Goal: Task Accomplishment & Management: Use online tool/utility

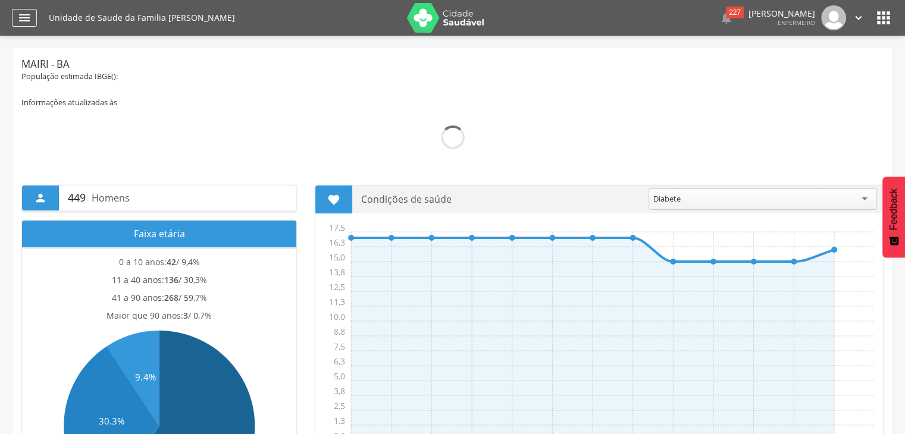
click at [13, 14] on div "" at bounding box center [24, 18] width 25 height 18
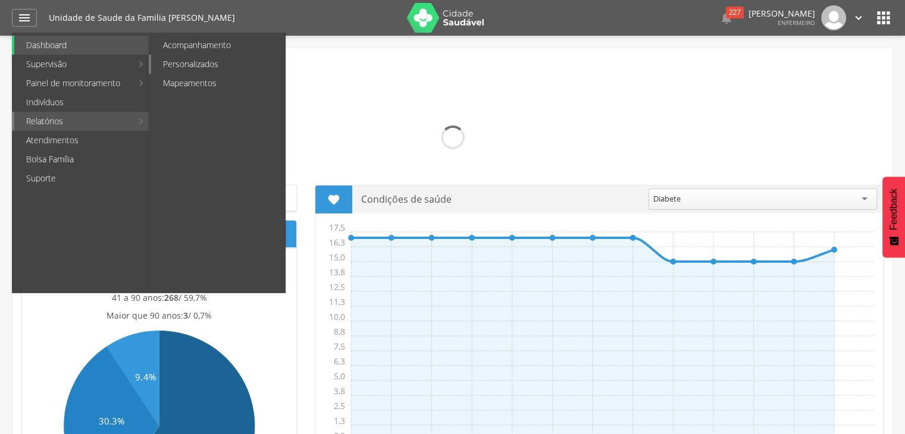
click at [197, 60] on link "Personalizados" at bounding box center [218, 64] width 134 height 19
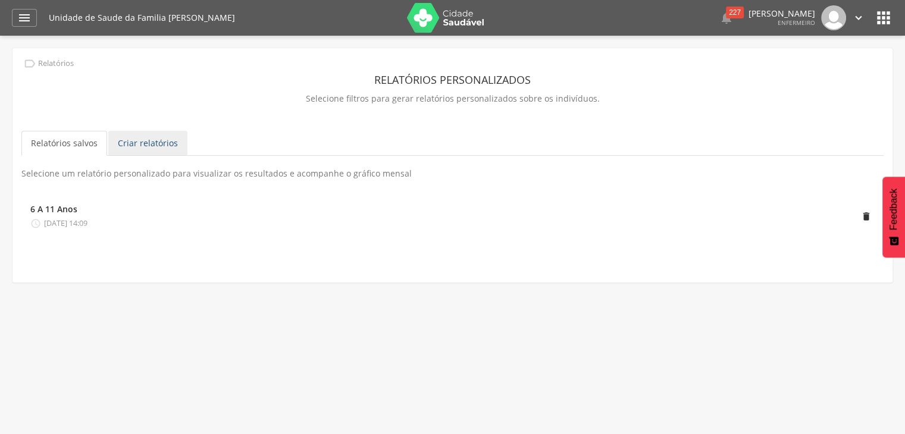
click at [155, 139] on link "Criar relatórios" at bounding box center [147, 143] width 79 height 25
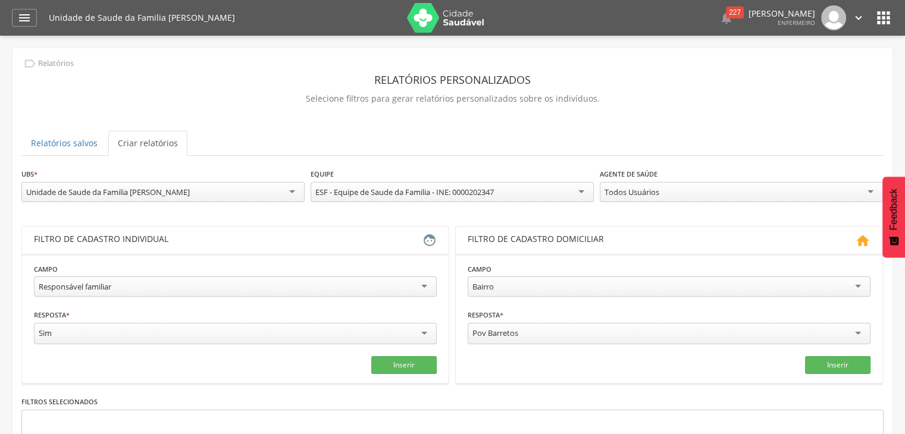
scroll to position [124, 0]
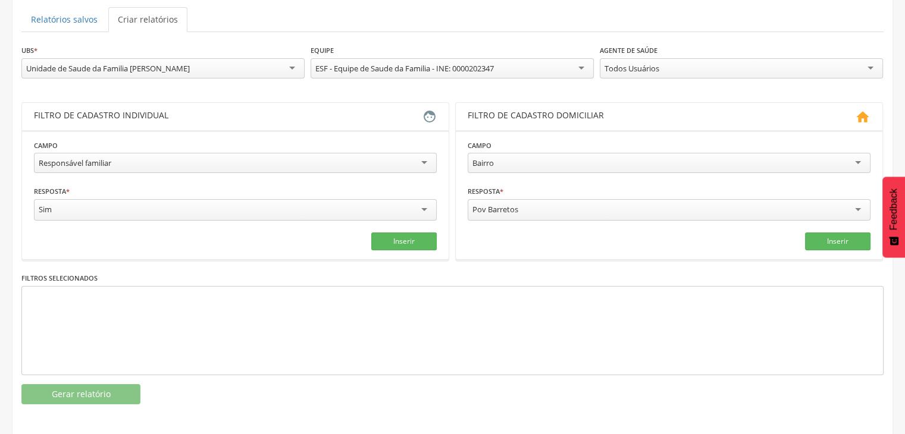
click at [429, 158] on div "Responsável familiar" at bounding box center [235, 163] width 403 height 20
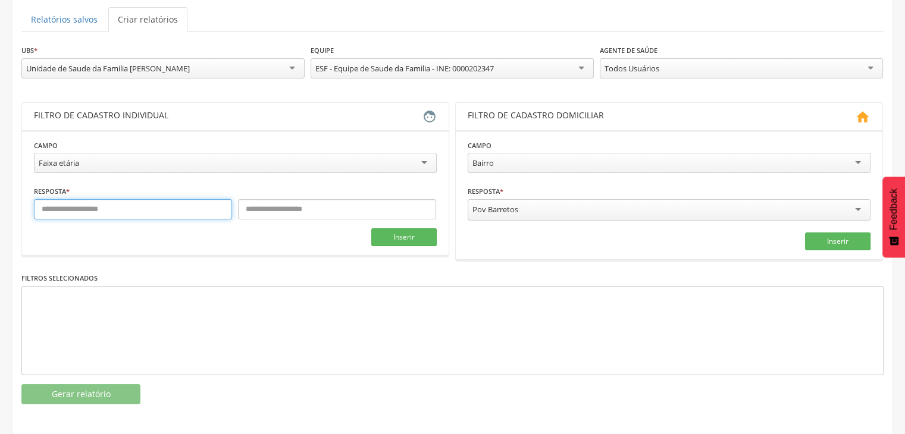
click at [118, 209] on input "text" at bounding box center [133, 209] width 198 height 20
type input "*"
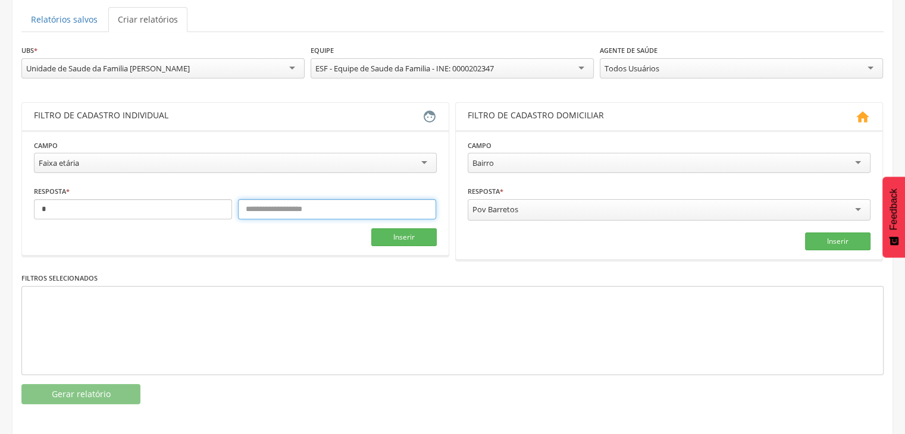
click at [290, 204] on input "text" at bounding box center [337, 209] width 198 height 20
type input "***"
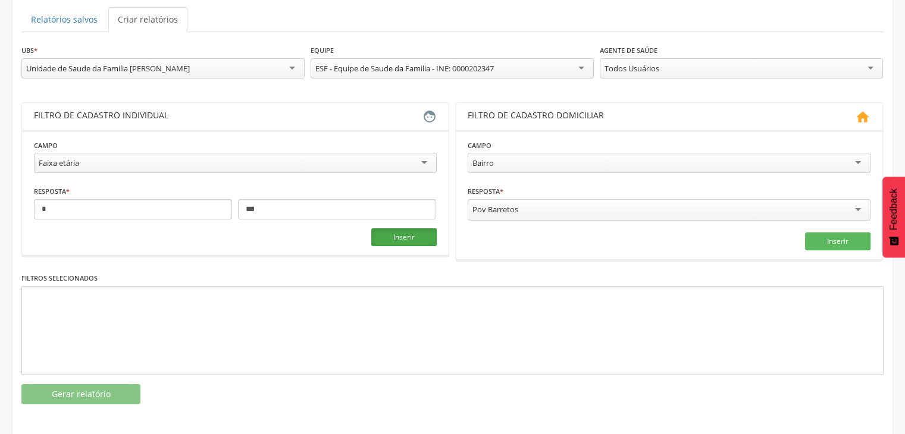
click at [425, 239] on button "Inserir" at bounding box center [403, 237] width 65 height 18
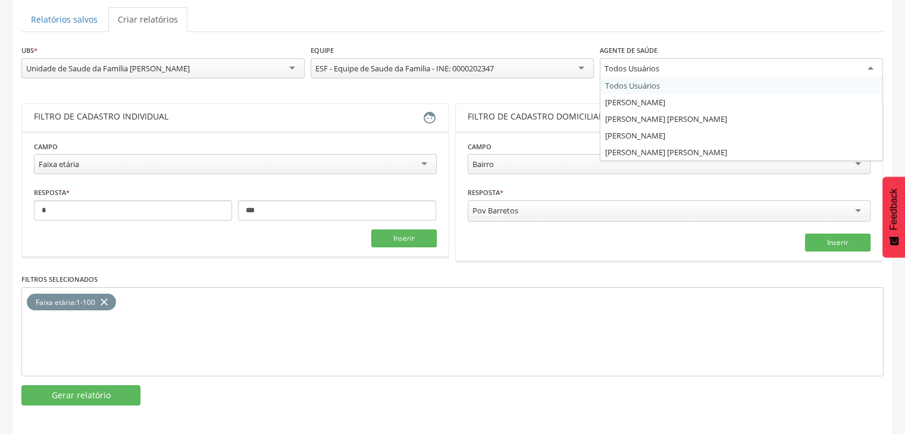
click at [675, 70] on div "Todos Usuários" at bounding box center [741, 68] width 283 height 21
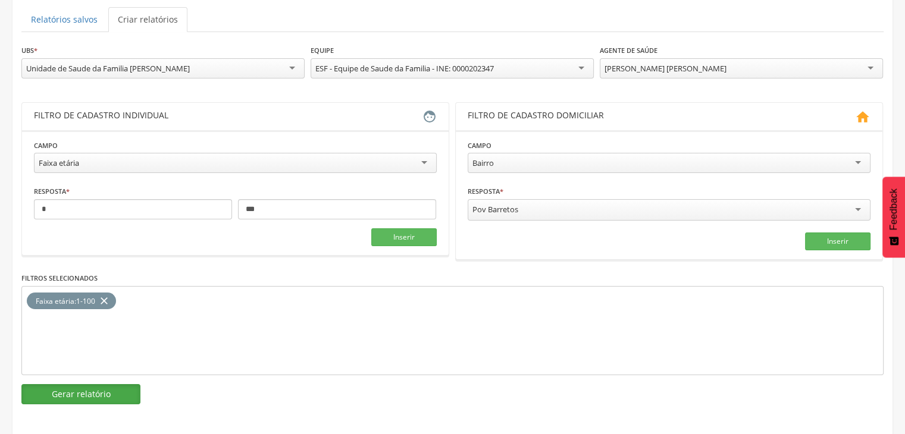
click at [89, 391] on button "Gerar relatório" at bounding box center [80, 394] width 119 height 20
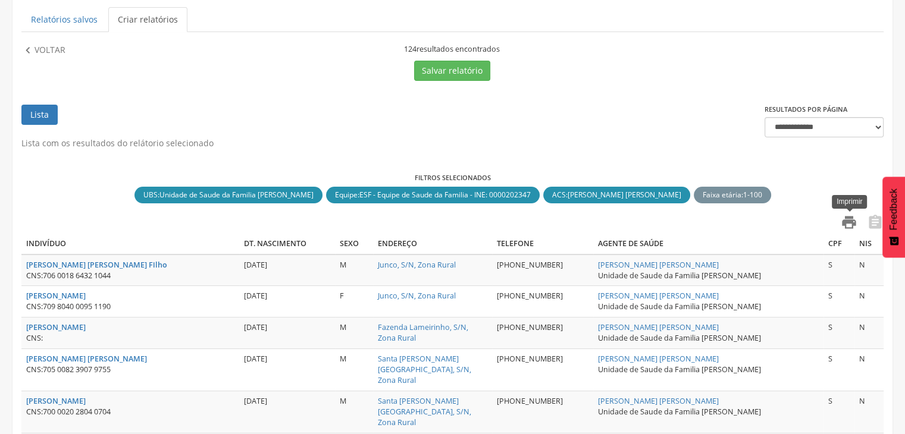
click at [852, 222] on icon "" at bounding box center [848, 222] width 17 height 17
